Goal: Manage account settings

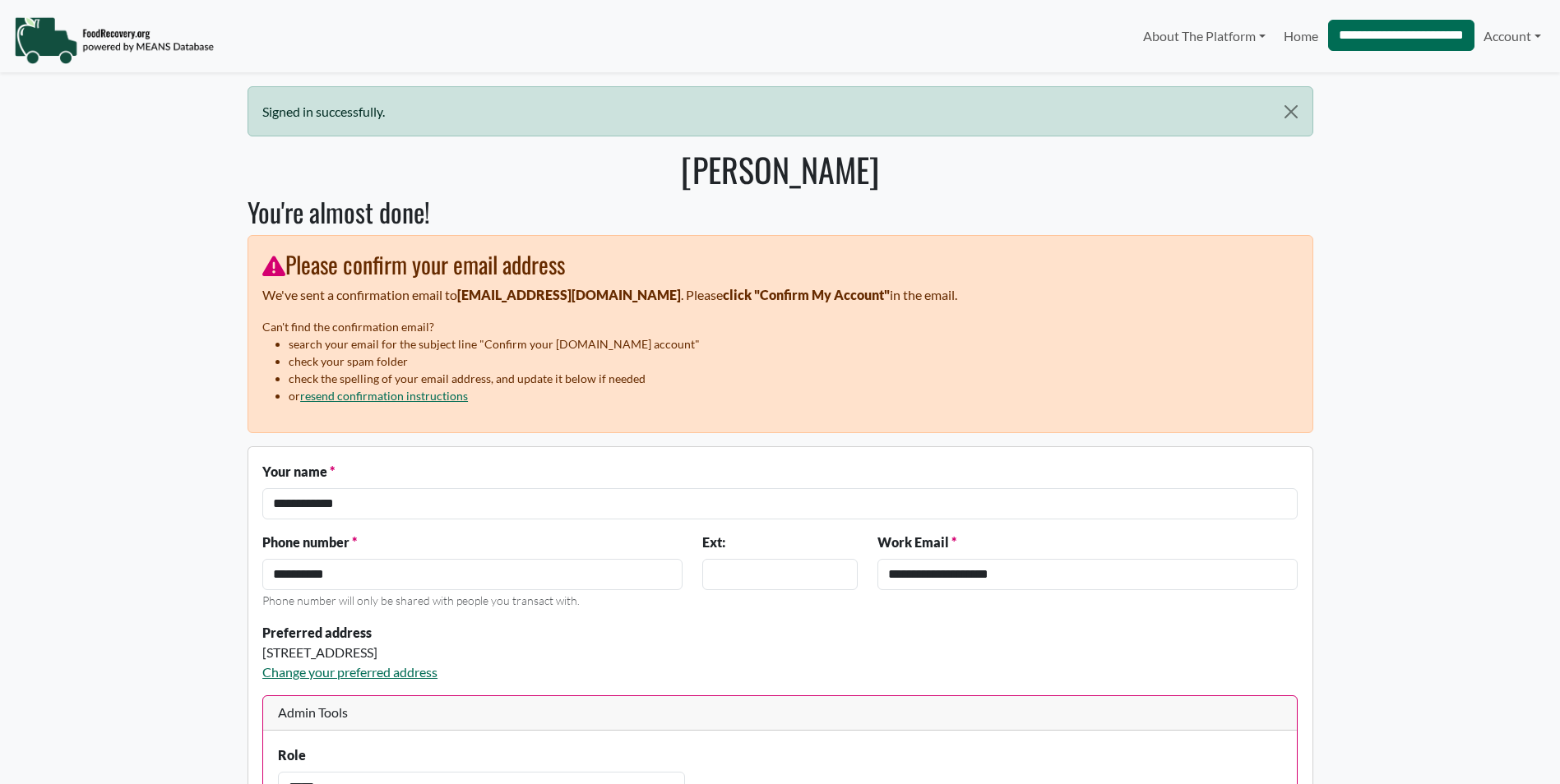
select select "Language Translate Widget"
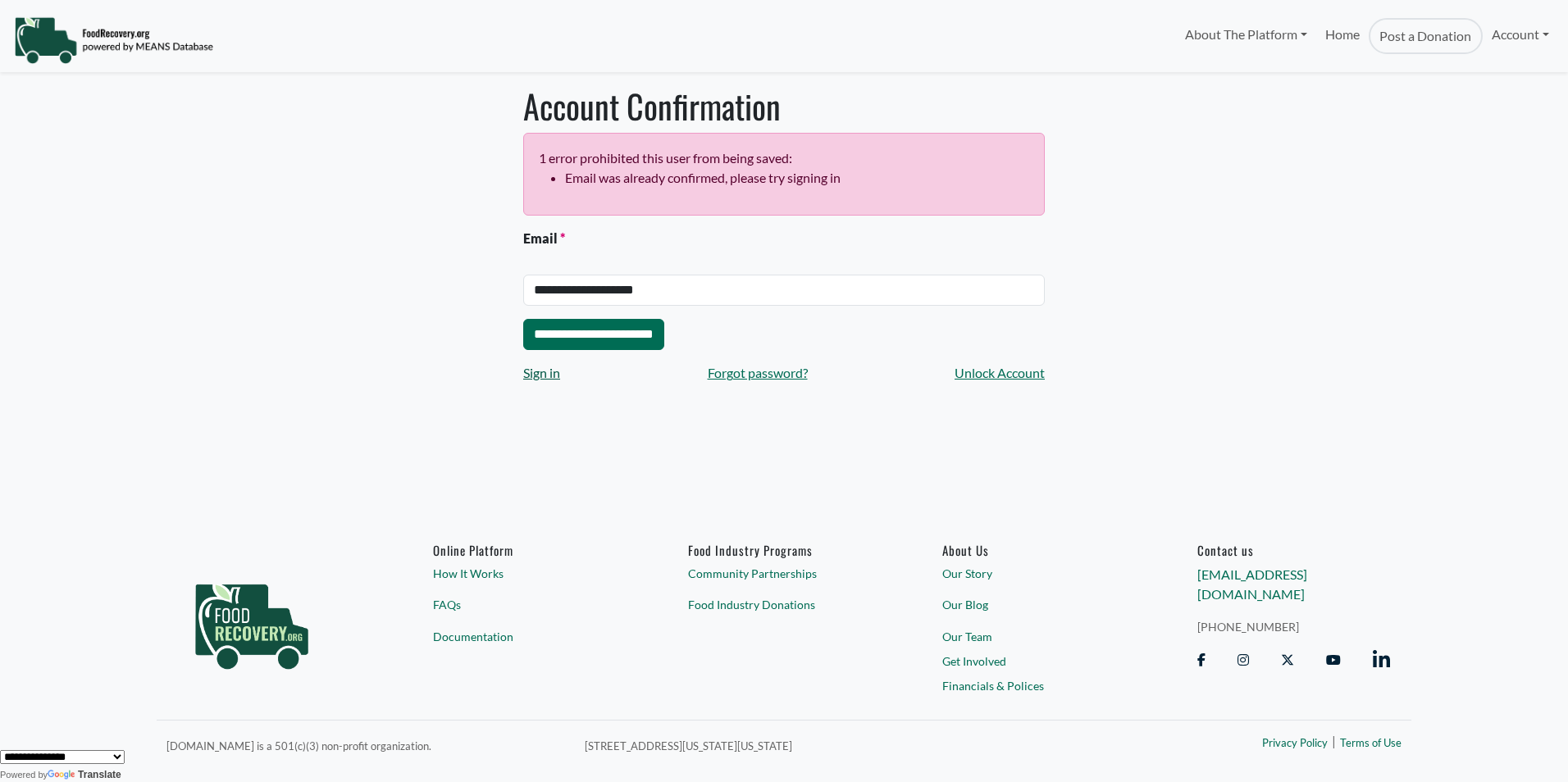
click at [536, 379] on link "Sign in" at bounding box center [542, 373] width 36 height 20
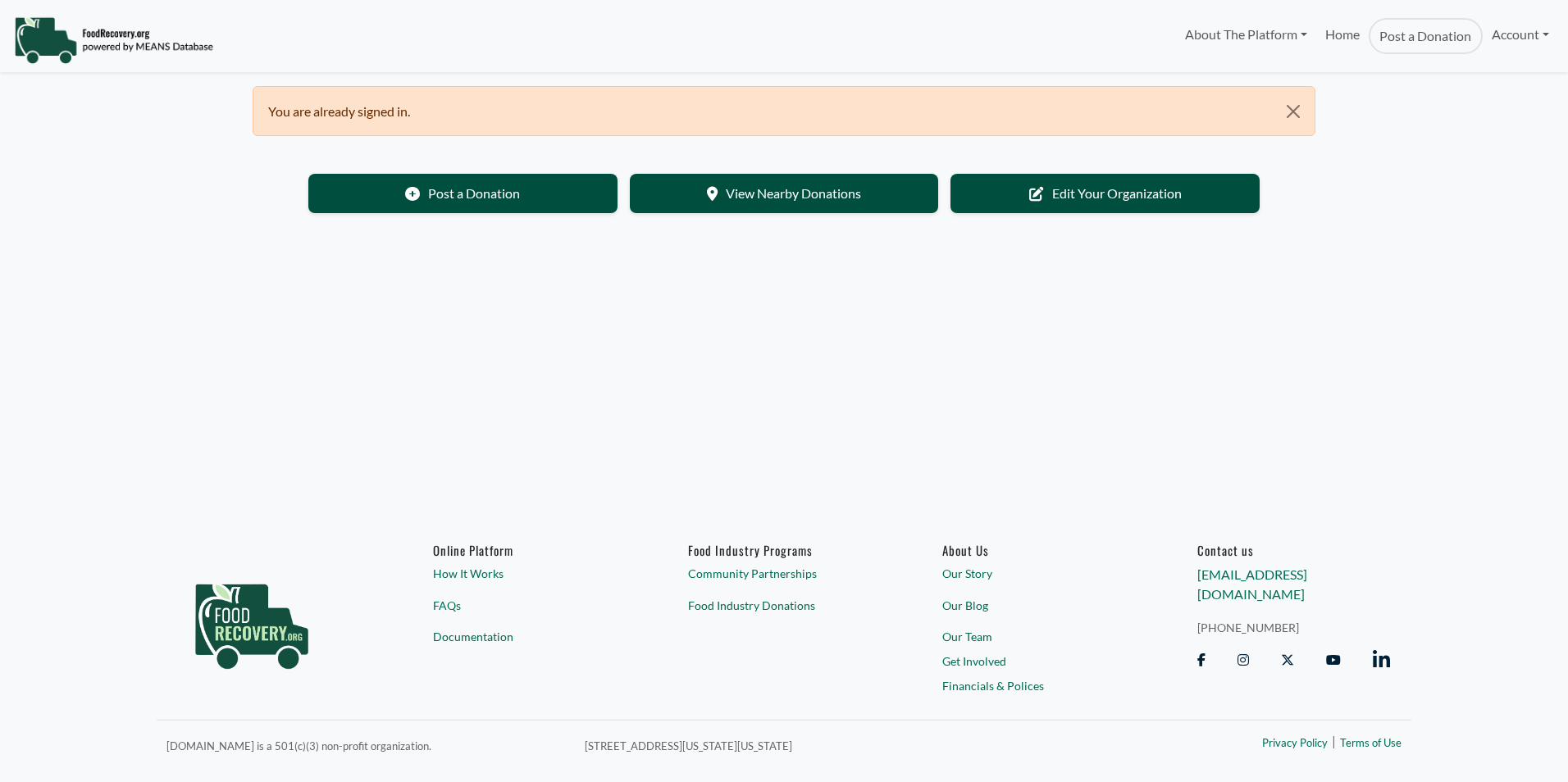
select select "Language Translate Widget"
